Goal: Transaction & Acquisition: Purchase product/service

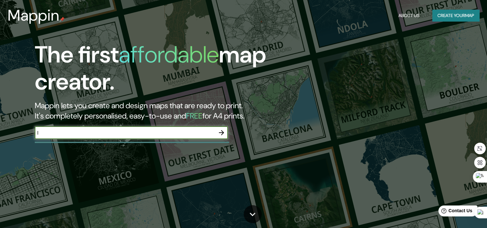
click at [186, 132] on input "I" at bounding box center [125, 132] width 180 height 7
type input "Ica, [GEOGRAPHIC_DATA]"
click at [219, 131] on icon "button" at bounding box center [221, 133] width 8 height 8
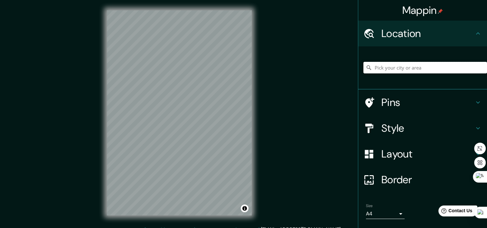
click at [419, 67] on input "Pick your city or area" at bounding box center [425, 68] width 124 height 12
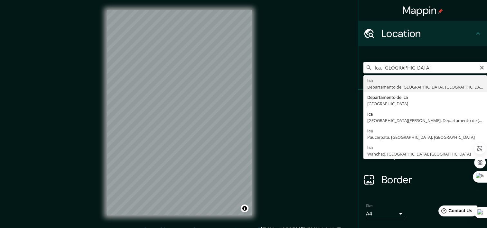
type input "Ica, [GEOGRAPHIC_DATA], [GEOGRAPHIC_DATA]"
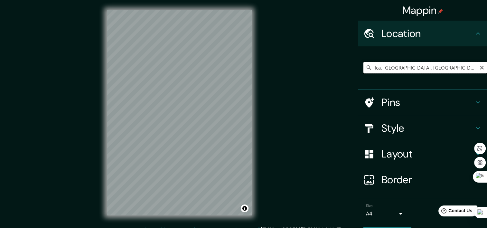
click at [396, 68] on input "Ica, [GEOGRAPHIC_DATA], [GEOGRAPHIC_DATA]" at bounding box center [425, 68] width 124 height 12
click at [261, 119] on div "© Mapbox © OpenStreetMap Improve this map" at bounding box center [178, 112] width 165 height 225
drag, startPoint x: 453, startPoint y: 67, endPoint x: 359, endPoint y: 67, distance: 94.2
click at [363, 67] on input "Ica, [GEOGRAPHIC_DATA], [GEOGRAPHIC_DATA]" at bounding box center [425, 68] width 124 height 12
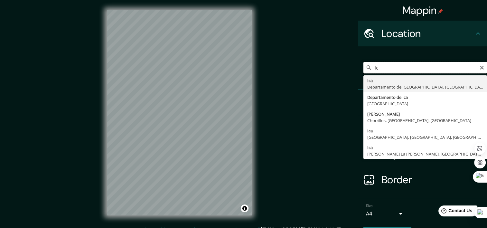
type input "i"
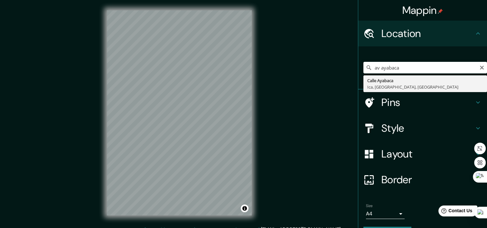
type input "Calle Ayabaca, [GEOGRAPHIC_DATA], [GEOGRAPHIC_DATA], [GEOGRAPHIC_DATA]"
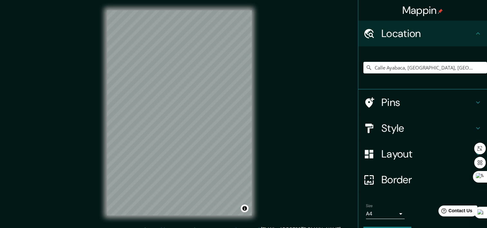
click at [392, 129] on h4 "Style" at bounding box center [427, 128] width 93 height 13
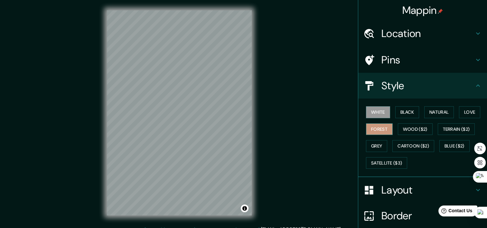
click at [370, 129] on button "Forest" at bounding box center [379, 129] width 27 height 12
click at [372, 146] on button "Grey" at bounding box center [376, 146] width 21 height 12
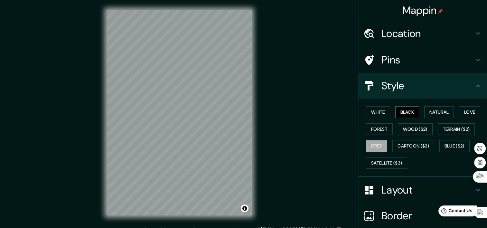
click at [400, 113] on button "Black" at bounding box center [407, 112] width 24 height 12
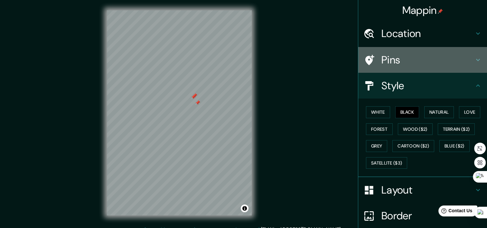
click at [405, 61] on h4 "Pins" at bounding box center [427, 59] width 93 height 13
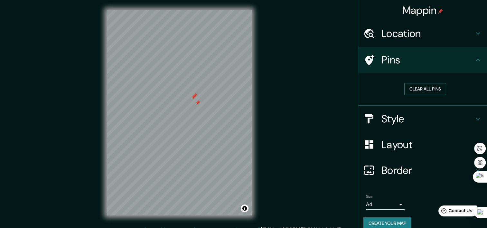
click at [421, 88] on button "Clear all pins" at bounding box center [425, 89] width 42 height 12
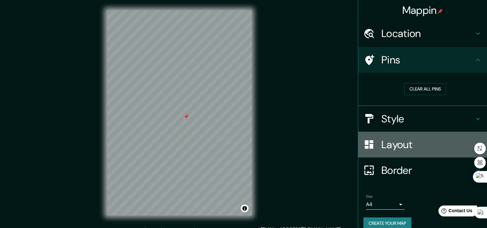
click at [413, 145] on h4 "Layout" at bounding box center [427, 144] width 93 height 13
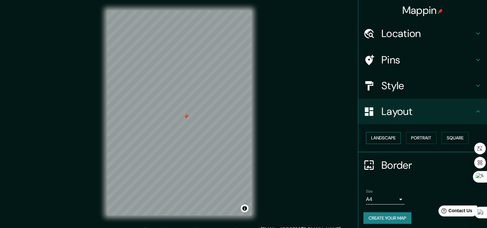
click at [390, 137] on button "Landscape" at bounding box center [383, 138] width 35 height 12
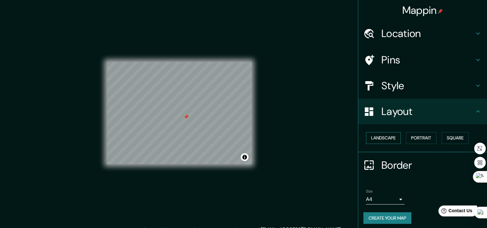
click at [390, 137] on button "Landscape" at bounding box center [383, 138] width 35 height 12
click at [415, 140] on button "Portrait" at bounding box center [421, 138] width 31 height 12
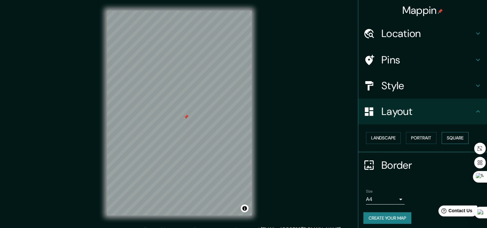
click at [452, 139] on button "Square" at bounding box center [454, 138] width 27 height 12
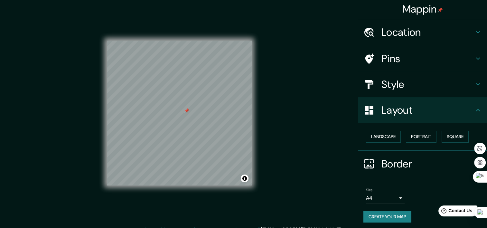
scroll to position [3, 0]
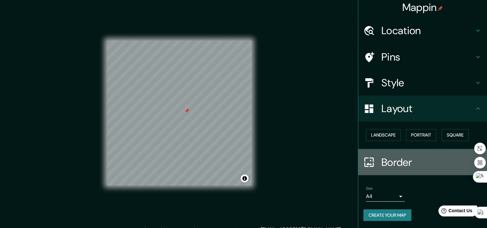
click at [389, 160] on h4 "Border" at bounding box center [427, 162] width 93 height 13
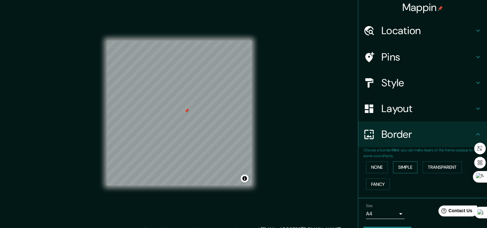
click at [409, 162] on button "Simple" at bounding box center [405, 167] width 24 height 12
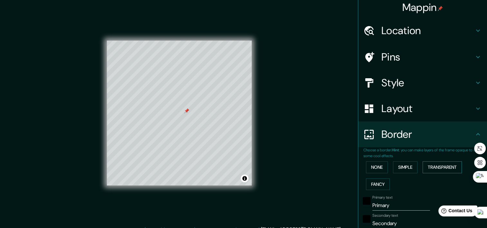
click at [443, 167] on button "Transparent" at bounding box center [441, 167] width 39 height 12
click at [375, 183] on button "Fancy" at bounding box center [378, 184] width 24 height 12
click at [378, 166] on button "None" at bounding box center [377, 167] width 22 height 12
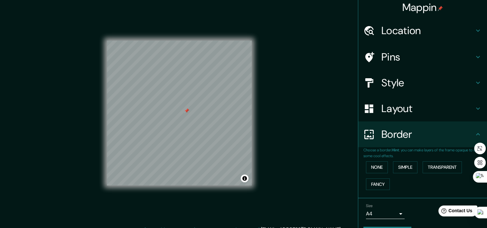
scroll to position [21, 0]
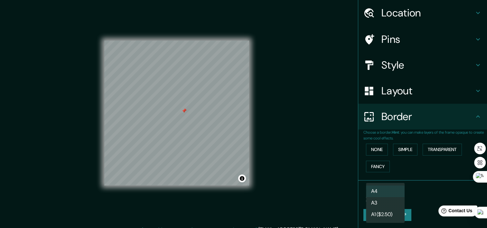
click at [390, 192] on body "Mappin Location [GEOGRAPHIC_DATA], [GEOGRAPHIC_DATA], [GEOGRAPHIC_DATA], [GEOGR…" at bounding box center [243, 114] width 487 height 228
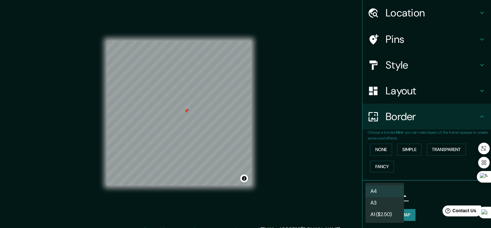
click at [390, 197] on li "A3" at bounding box center [385, 203] width 39 height 12
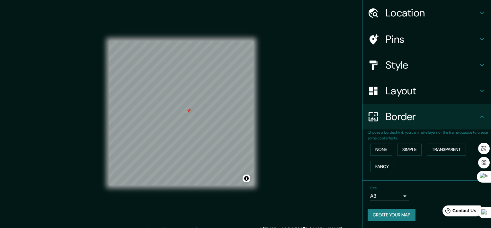
click at [391, 194] on body "Mappin Location [GEOGRAPHIC_DATA], [GEOGRAPHIC_DATA], [GEOGRAPHIC_DATA], [GEOGR…" at bounding box center [245, 114] width 491 height 228
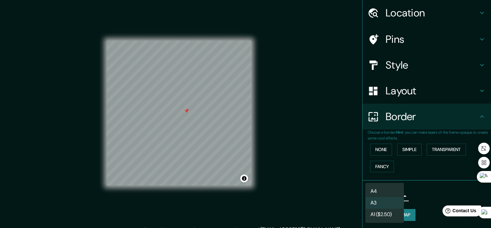
click at [389, 190] on li "A4" at bounding box center [385, 191] width 39 height 12
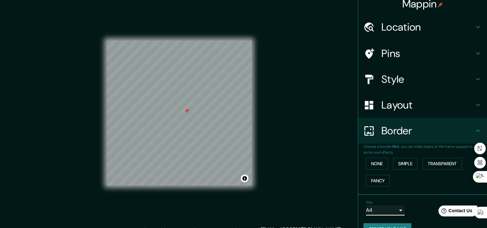
scroll to position [0, 0]
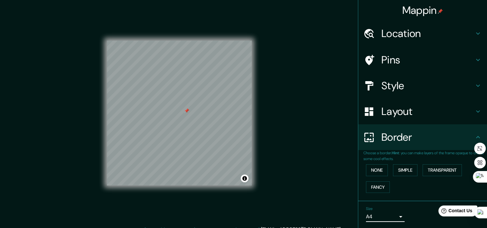
click at [399, 106] on h4 "Layout" at bounding box center [427, 111] width 93 height 13
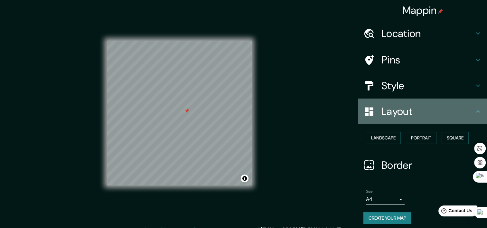
click at [399, 106] on h4 "Layout" at bounding box center [427, 111] width 93 height 13
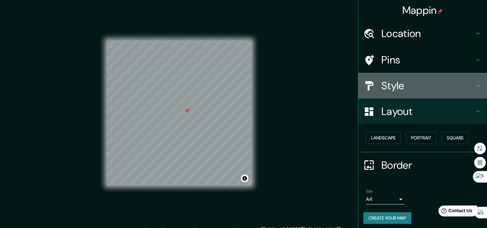
click at [396, 87] on h4 "Style" at bounding box center [427, 85] width 93 height 13
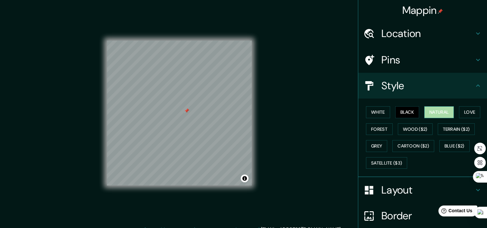
click at [438, 111] on button "Natural" at bounding box center [439, 112] width 30 height 12
click at [406, 109] on button "Black" at bounding box center [407, 112] width 24 height 12
click at [459, 111] on button "Love" at bounding box center [469, 112] width 21 height 12
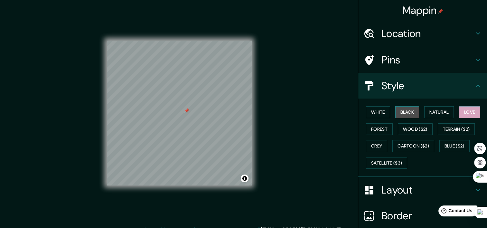
click at [395, 115] on button "Black" at bounding box center [407, 112] width 24 height 12
click at [379, 112] on button "White" at bounding box center [378, 112] width 24 height 12
click at [396, 112] on button "Black" at bounding box center [407, 112] width 24 height 12
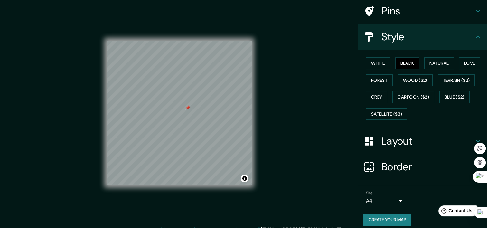
scroll to position [53, 0]
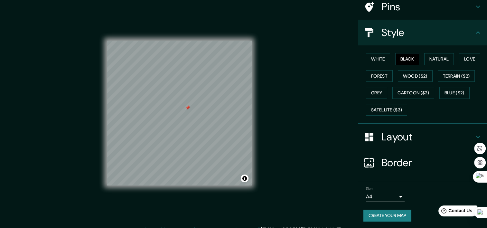
click at [381, 214] on button "Create your map" at bounding box center [387, 215] width 48 height 12
click at [381, 212] on div "Create your map" at bounding box center [422, 215] width 118 height 12
click at [379, 215] on button "Create your map" at bounding box center [387, 215] width 48 height 12
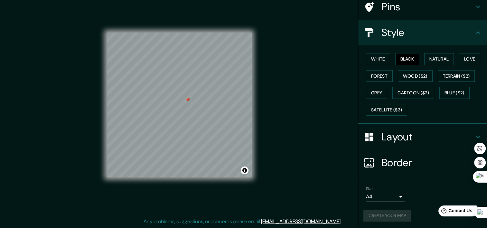
scroll to position [0, 0]
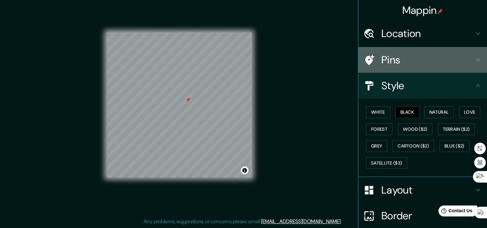
click at [408, 62] on h4 "Pins" at bounding box center [427, 59] width 93 height 13
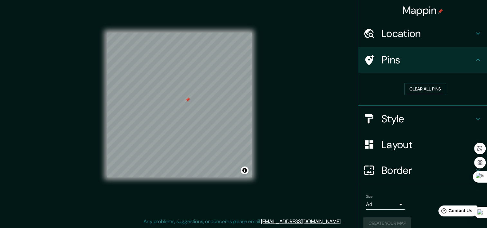
click at [408, 62] on h4 "Pins" at bounding box center [427, 59] width 93 height 13
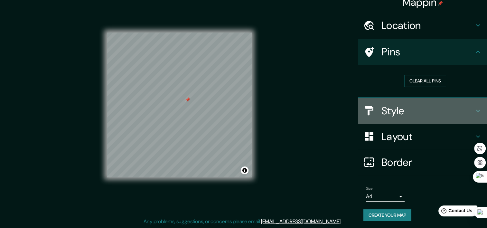
click at [386, 105] on h4 "Style" at bounding box center [427, 110] width 93 height 13
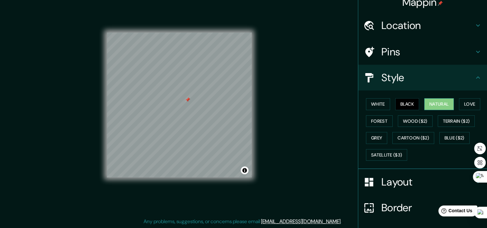
click at [431, 103] on button "Natural" at bounding box center [439, 104] width 30 height 12
click at [376, 137] on button "Grey" at bounding box center [376, 138] width 21 height 12
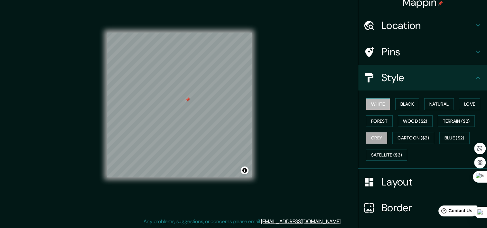
click at [369, 103] on button "White" at bounding box center [378, 104] width 24 height 12
click at [395, 101] on button "Black" at bounding box center [407, 104] width 24 height 12
click at [375, 137] on button "Grey" at bounding box center [376, 138] width 21 height 12
click at [395, 103] on button "Black" at bounding box center [407, 104] width 24 height 12
click at [373, 134] on button "Grey" at bounding box center [376, 138] width 21 height 12
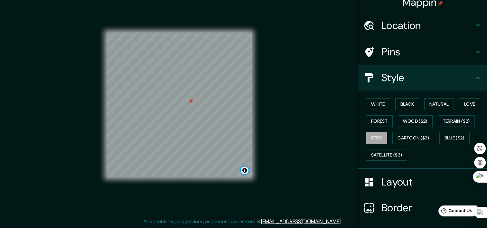
click at [243, 172] on button "Toggle attribution" at bounding box center [245, 170] width 8 height 8
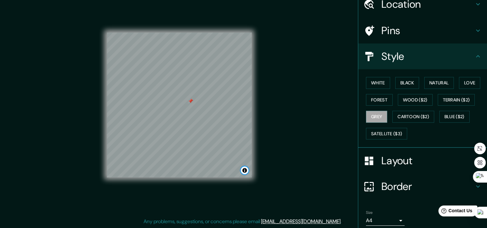
scroll to position [53, 0]
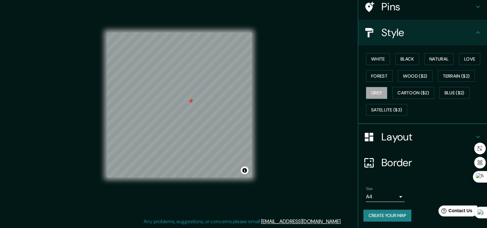
click at [384, 164] on h4 "Border" at bounding box center [427, 162] width 93 height 13
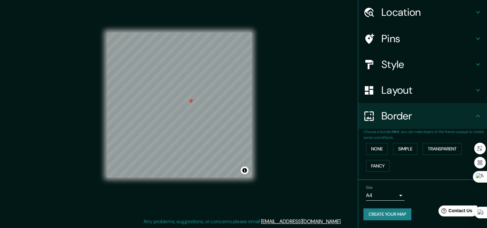
scroll to position [21, 0]
click at [372, 145] on button "None" at bounding box center [377, 149] width 22 height 12
click at [405, 93] on h4 "Layout" at bounding box center [427, 90] width 93 height 13
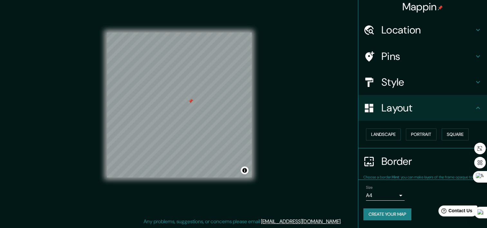
scroll to position [3, 0]
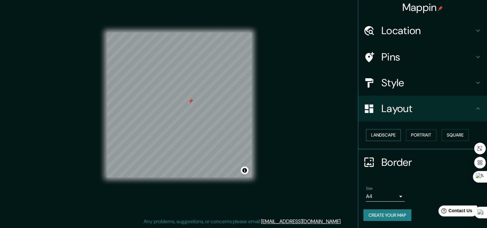
click at [381, 133] on button "Landscape" at bounding box center [383, 135] width 35 height 12
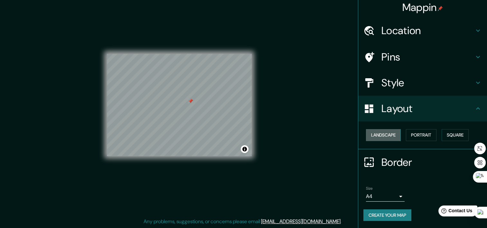
click at [381, 133] on button "Landscape" at bounding box center [383, 135] width 35 height 12
click at [425, 133] on button "Portrait" at bounding box center [421, 135] width 31 height 12
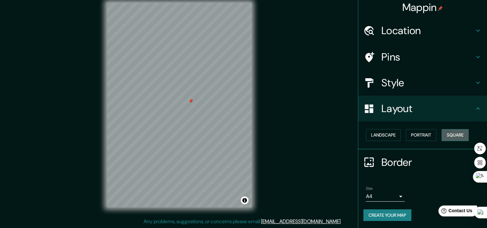
click at [451, 133] on button "Square" at bounding box center [454, 135] width 27 height 12
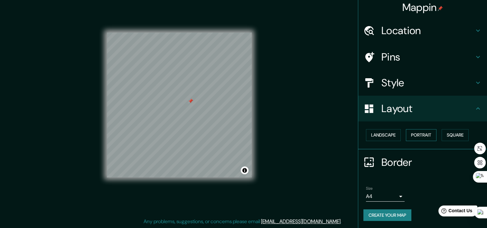
click at [421, 132] on button "Portrait" at bounding box center [421, 135] width 31 height 12
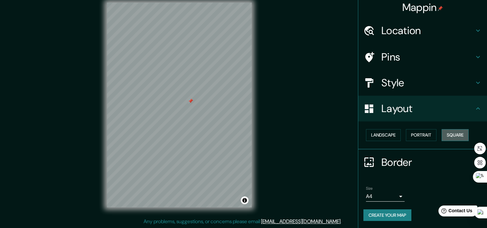
click at [450, 133] on button "Square" at bounding box center [454, 135] width 27 height 12
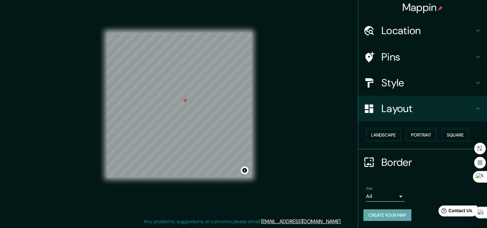
click at [387, 215] on button "Create your map" at bounding box center [387, 215] width 48 height 12
click at [408, 96] on div "Layout" at bounding box center [422, 109] width 129 height 26
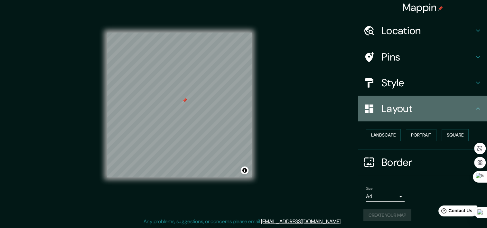
click at [414, 104] on h4 "Layout" at bounding box center [427, 108] width 93 height 13
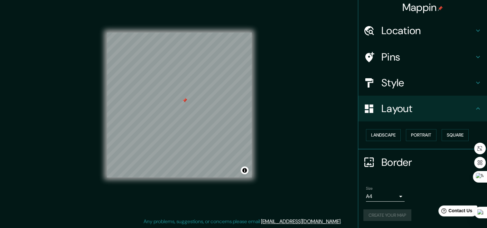
click at [396, 165] on h4 "Border" at bounding box center [427, 162] width 93 height 13
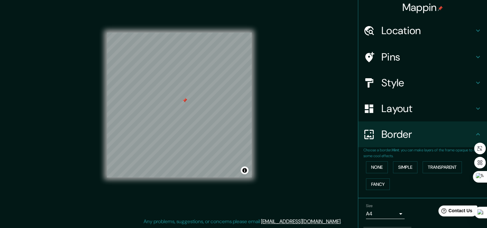
scroll to position [21, 0]
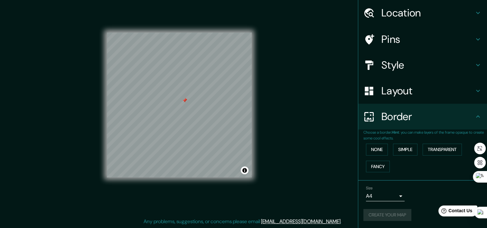
click at [388, 196] on body "Mappin Location [GEOGRAPHIC_DATA], [GEOGRAPHIC_DATA], [GEOGRAPHIC_DATA], [GEOGR…" at bounding box center [243, 106] width 487 height 228
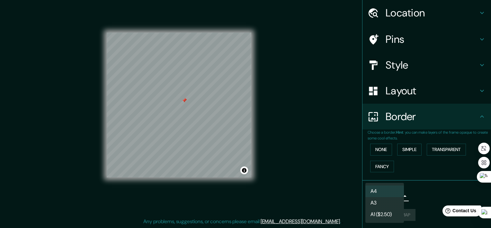
click at [386, 203] on li "A3" at bounding box center [385, 203] width 39 height 12
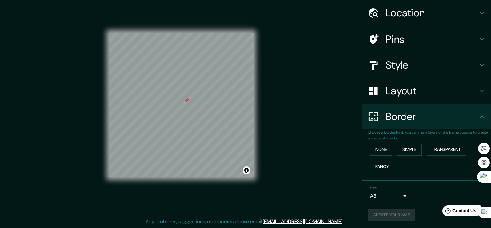
click at [386, 196] on body "Mappin Location [GEOGRAPHIC_DATA], [GEOGRAPHIC_DATA], [GEOGRAPHIC_DATA], [GEOGR…" at bounding box center [245, 106] width 491 height 228
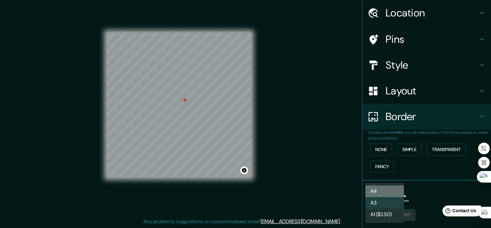
click at [383, 189] on li "A4" at bounding box center [385, 191] width 39 height 12
type input "single"
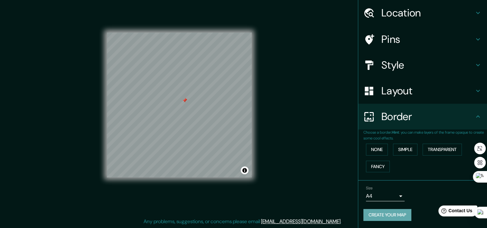
click at [390, 211] on button "Create your map" at bounding box center [387, 215] width 48 height 12
click at [380, 213] on div "Create your map" at bounding box center [422, 215] width 118 height 12
click at [461, 211] on span "Contact Us" at bounding box center [460, 210] width 25 height 5
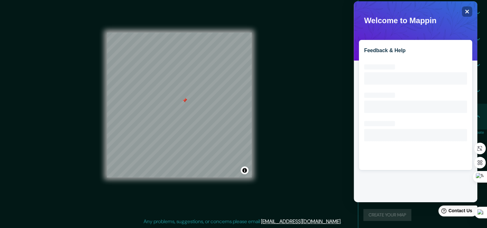
scroll to position [0, 0]
click at [468, 12] on icon "Close" at bounding box center [466, 11] width 5 height 5
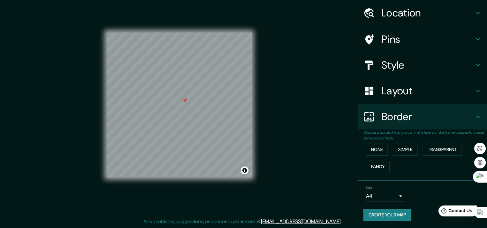
click at [387, 94] on h4 "Layout" at bounding box center [427, 90] width 93 height 13
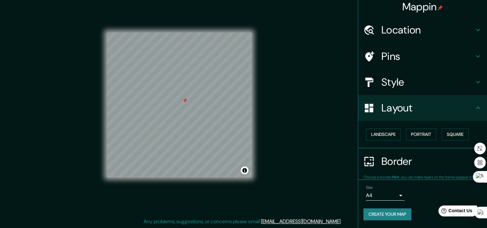
scroll to position [3, 0]
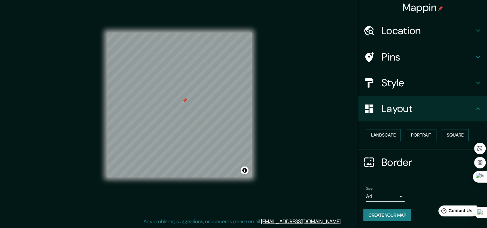
click at [396, 87] on h4 "Style" at bounding box center [427, 82] width 93 height 13
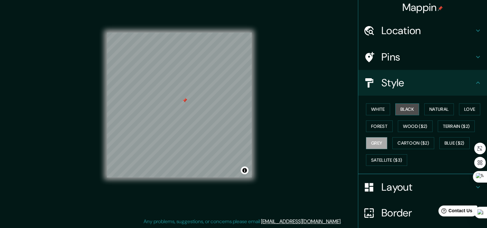
click at [399, 109] on button "Black" at bounding box center [407, 109] width 24 height 12
click at [374, 144] on button "Grey" at bounding box center [376, 143] width 21 height 12
click at [375, 111] on button "White" at bounding box center [378, 109] width 24 height 12
click at [374, 137] on button "Grey" at bounding box center [376, 143] width 21 height 12
